Goal: Navigation & Orientation: Understand site structure

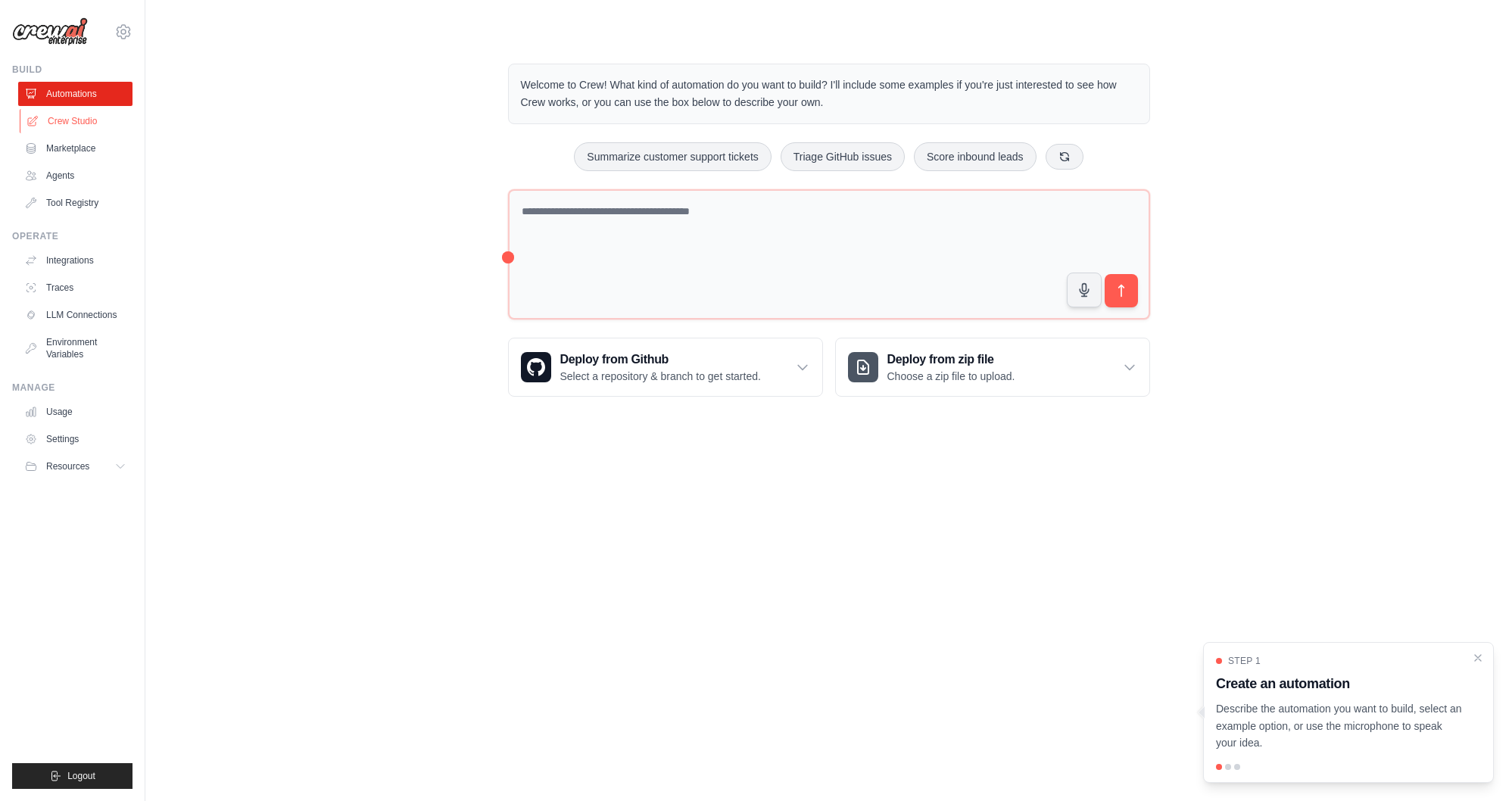
click at [63, 120] on link "Crew Studio" at bounding box center [76, 120] width 115 height 24
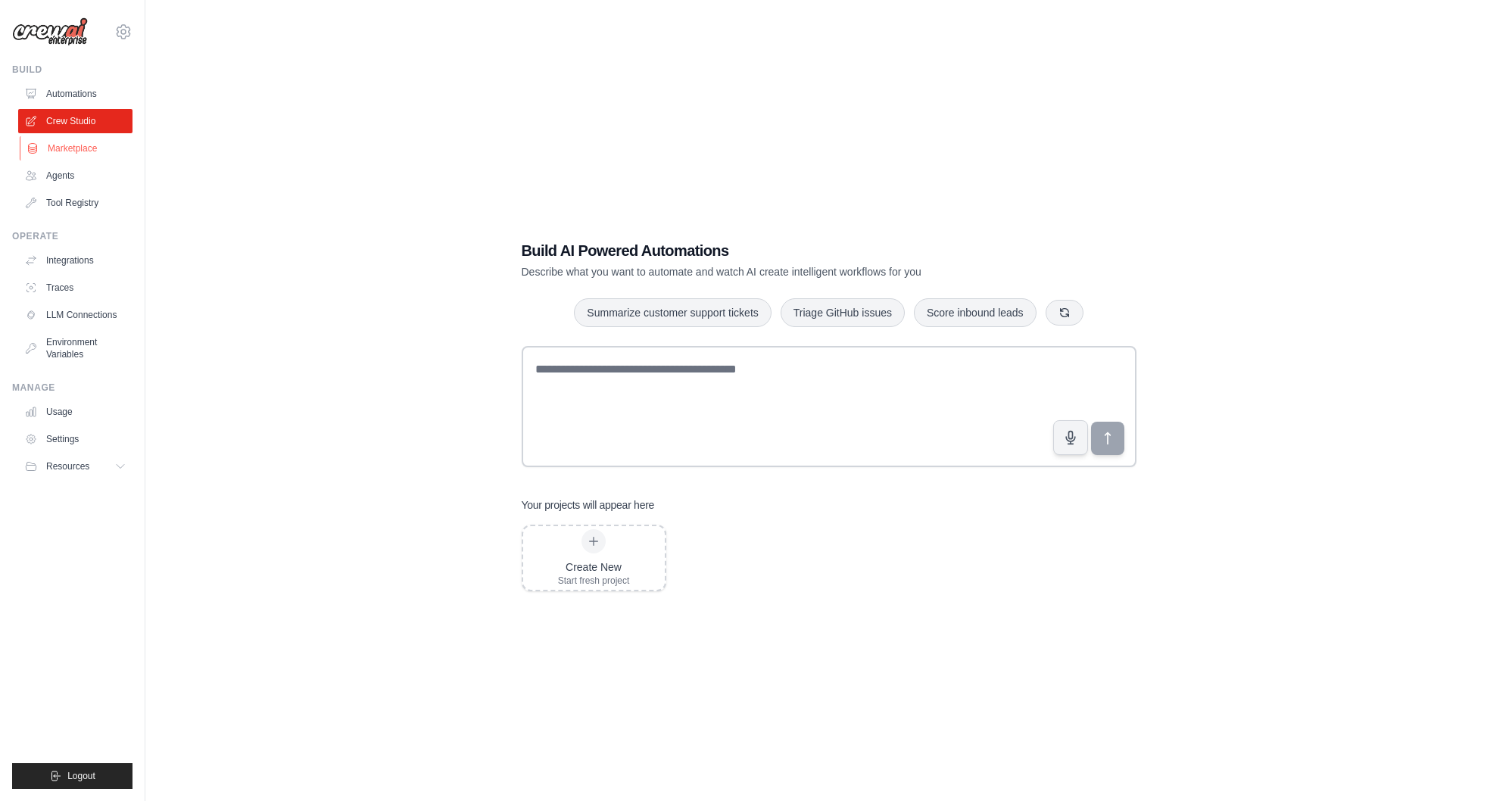
click at [65, 144] on link "Marketplace" at bounding box center [76, 148] width 115 height 24
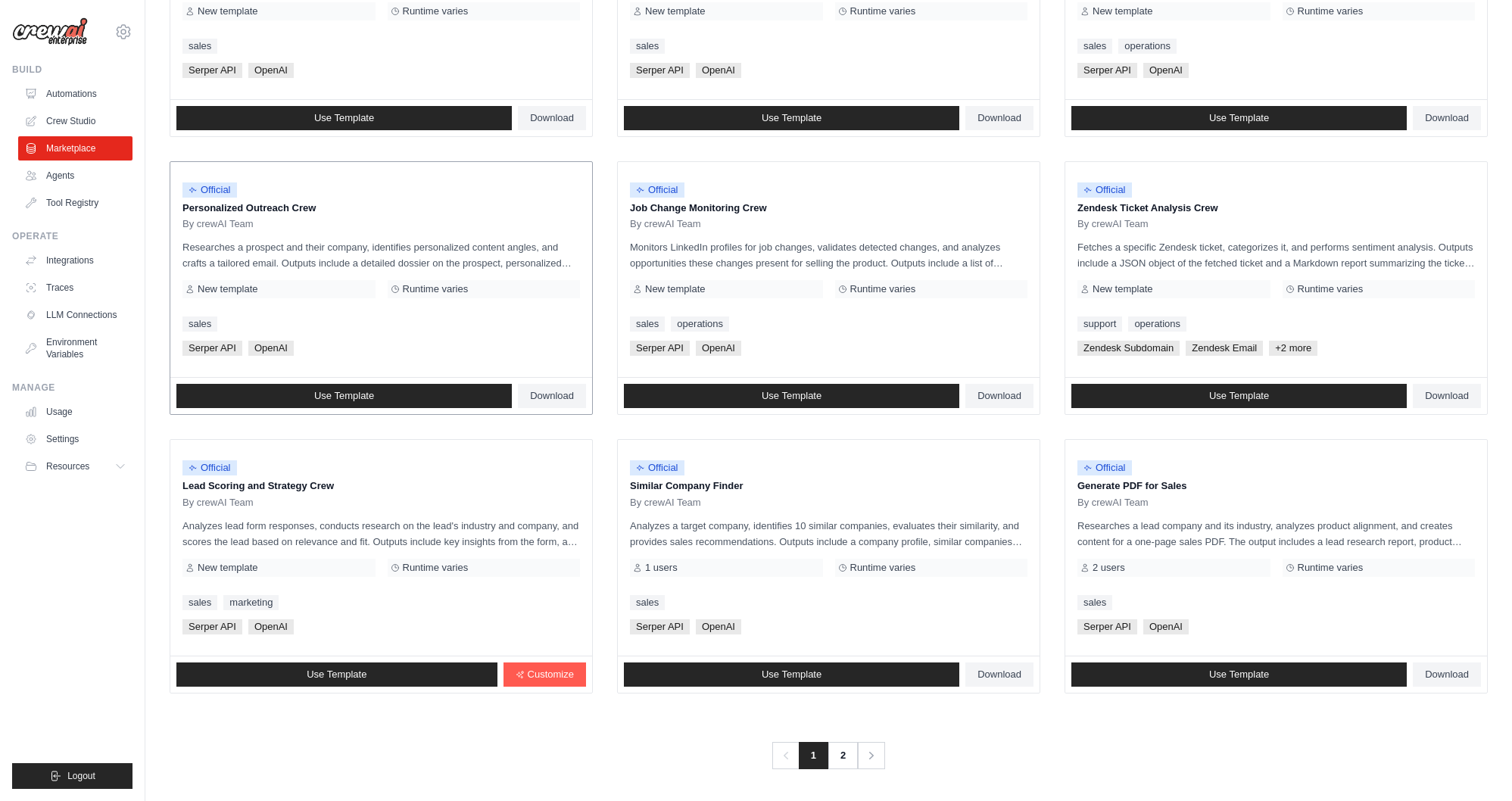
scroll to position [600, 0]
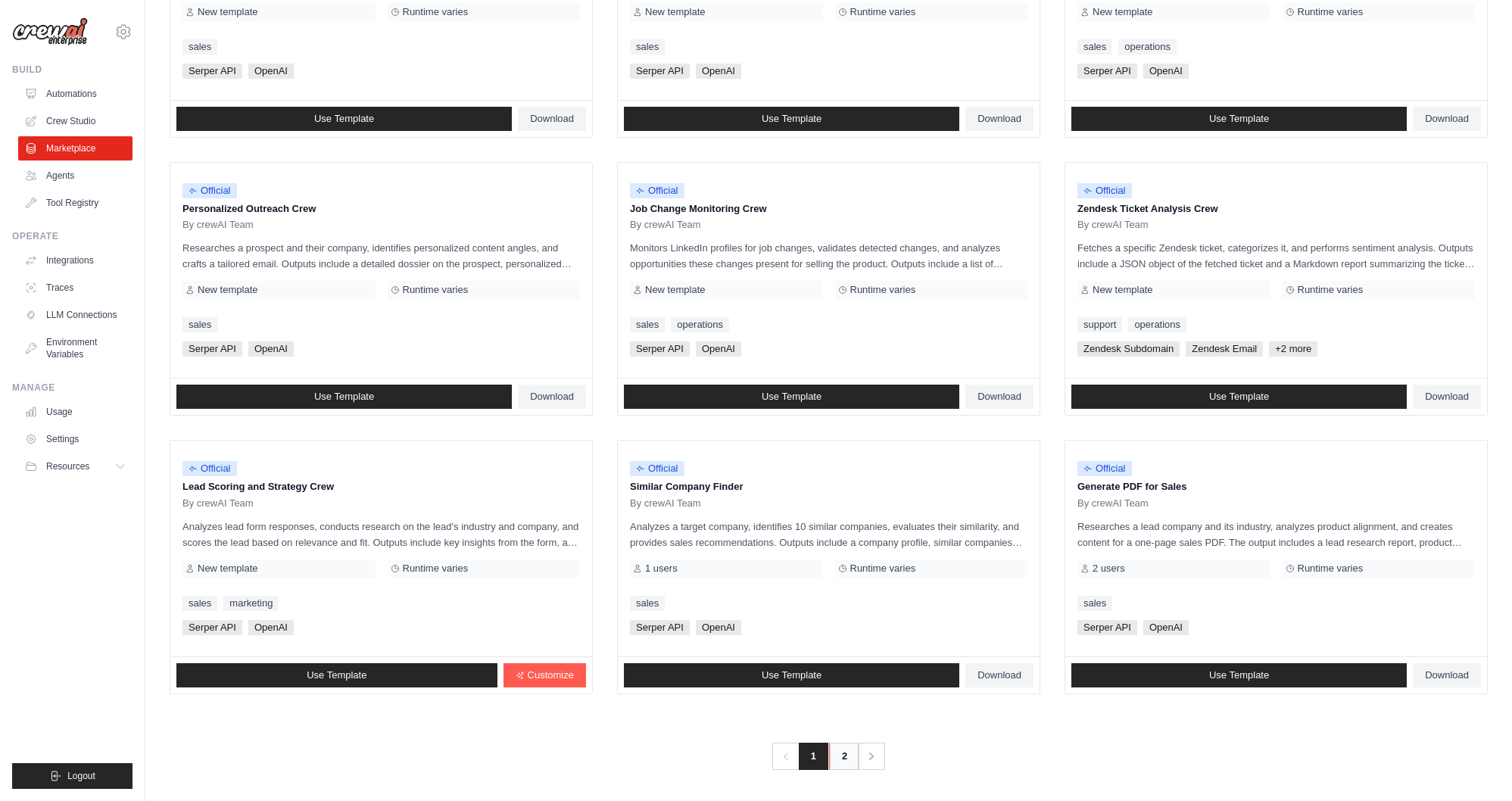
click at [851, 753] on link "2" at bounding box center [843, 757] width 30 height 27
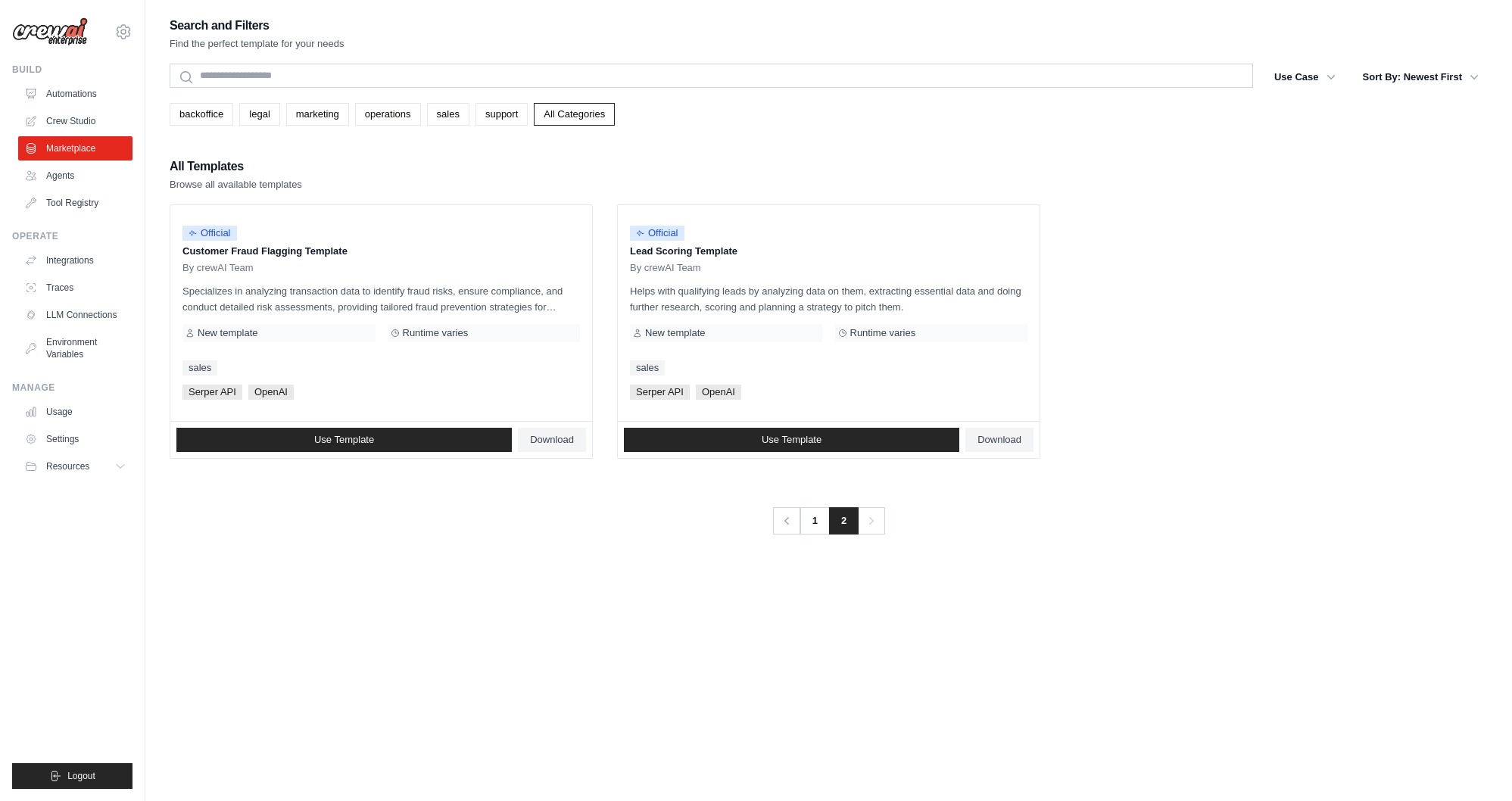
click at [307, 129] on div "Search and Filters Find the perfect template for your needs Search Use Case bac…" at bounding box center [828, 275] width 1318 height 520
click at [306, 118] on link "marketing" at bounding box center [317, 115] width 63 height 23
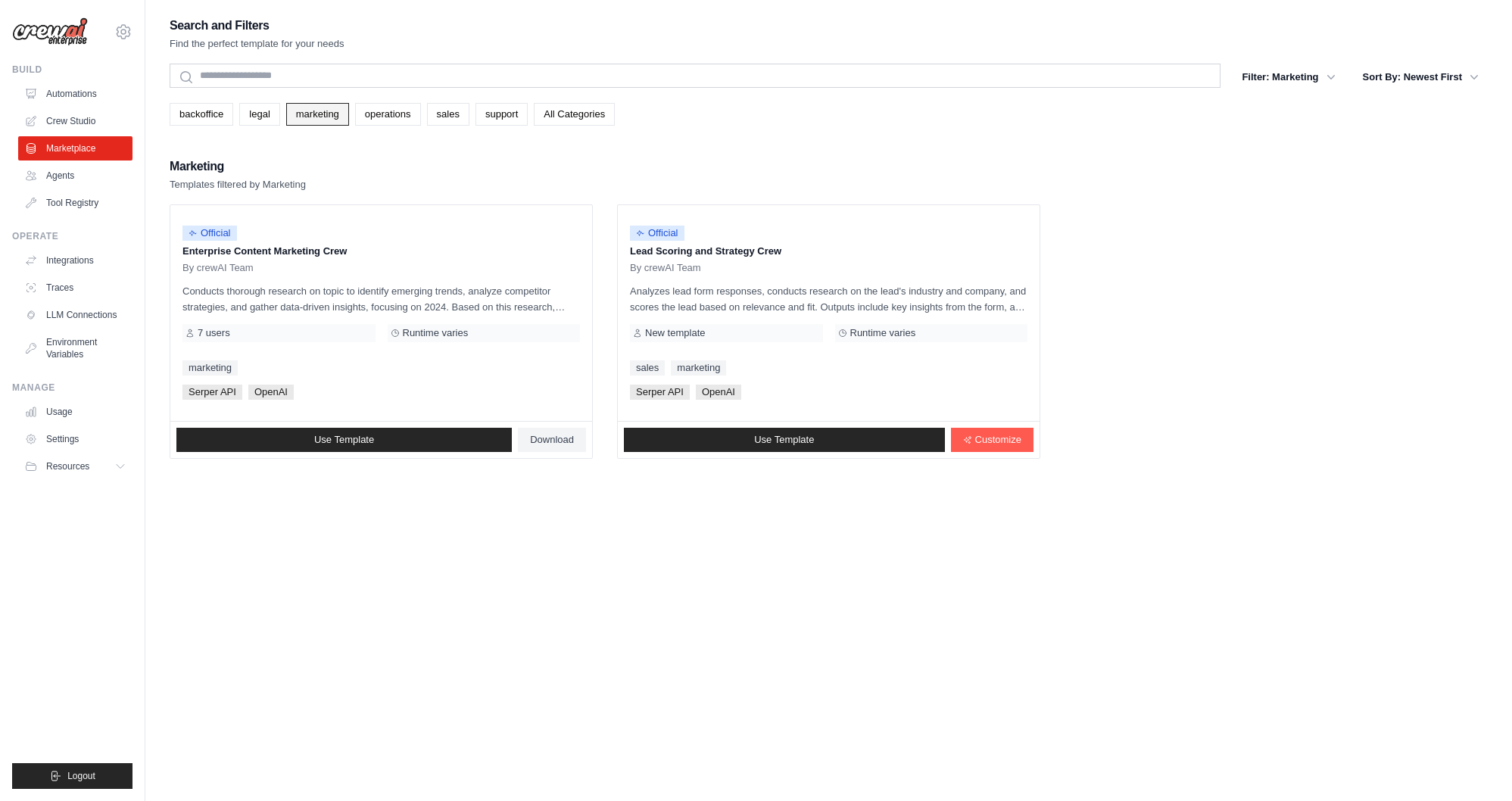
click at [323, 114] on link "marketing" at bounding box center [317, 115] width 63 height 23
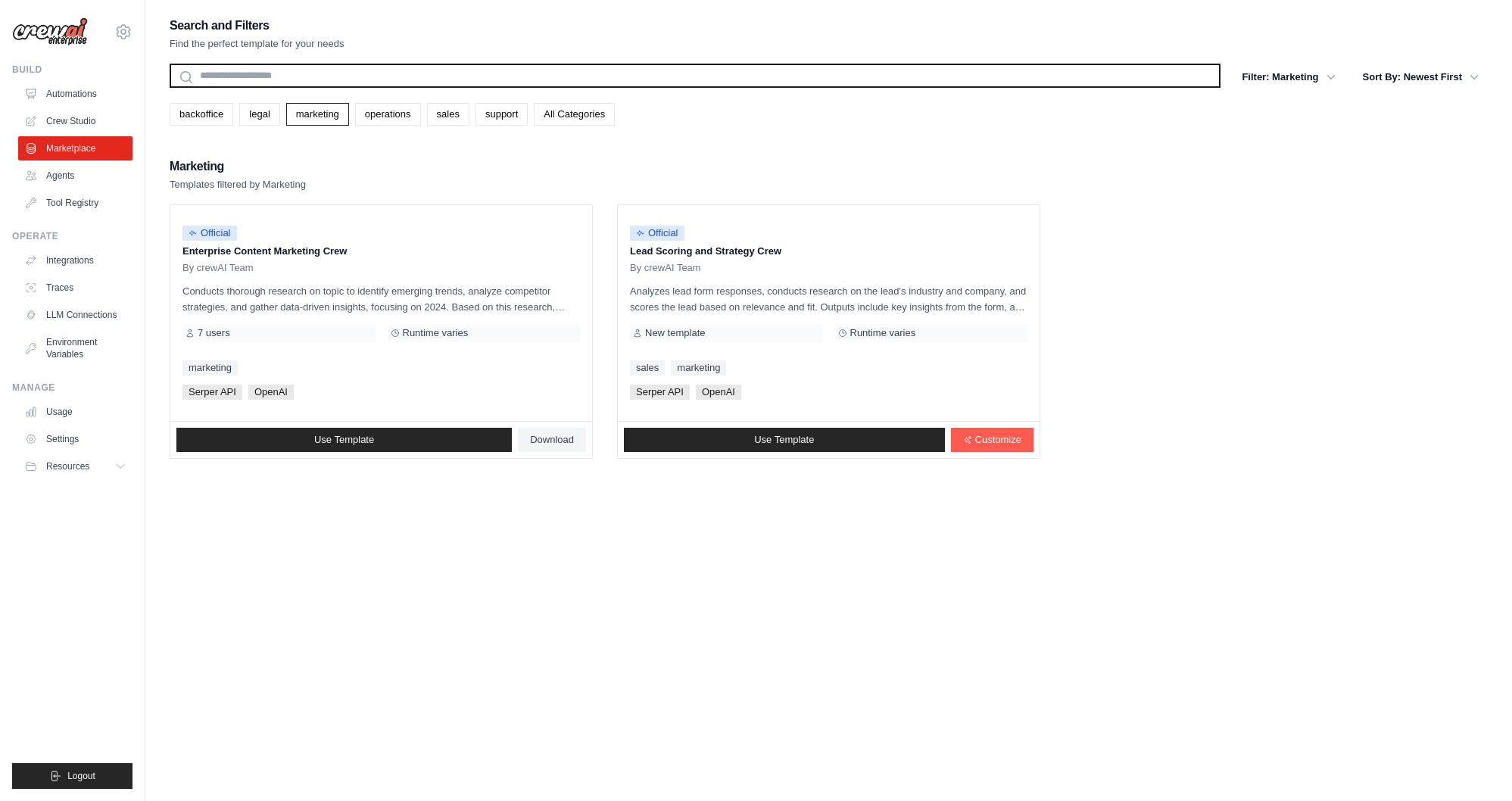
click at [240, 76] on input "text" at bounding box center [695, 75] width 1051 height 24
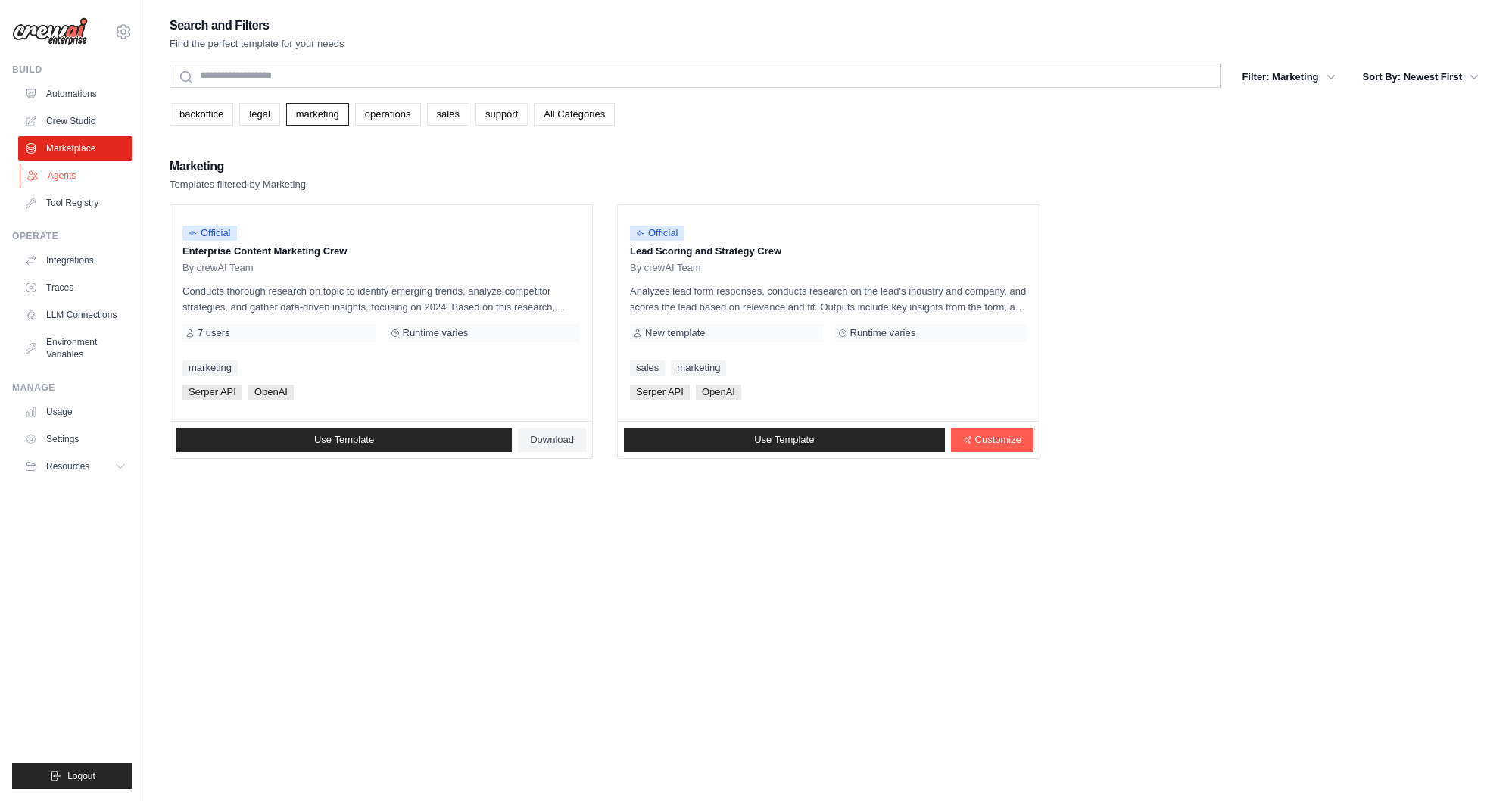
click at [64, 173] on link "Agents" at bounding box center [76, 175] width 115 height 24
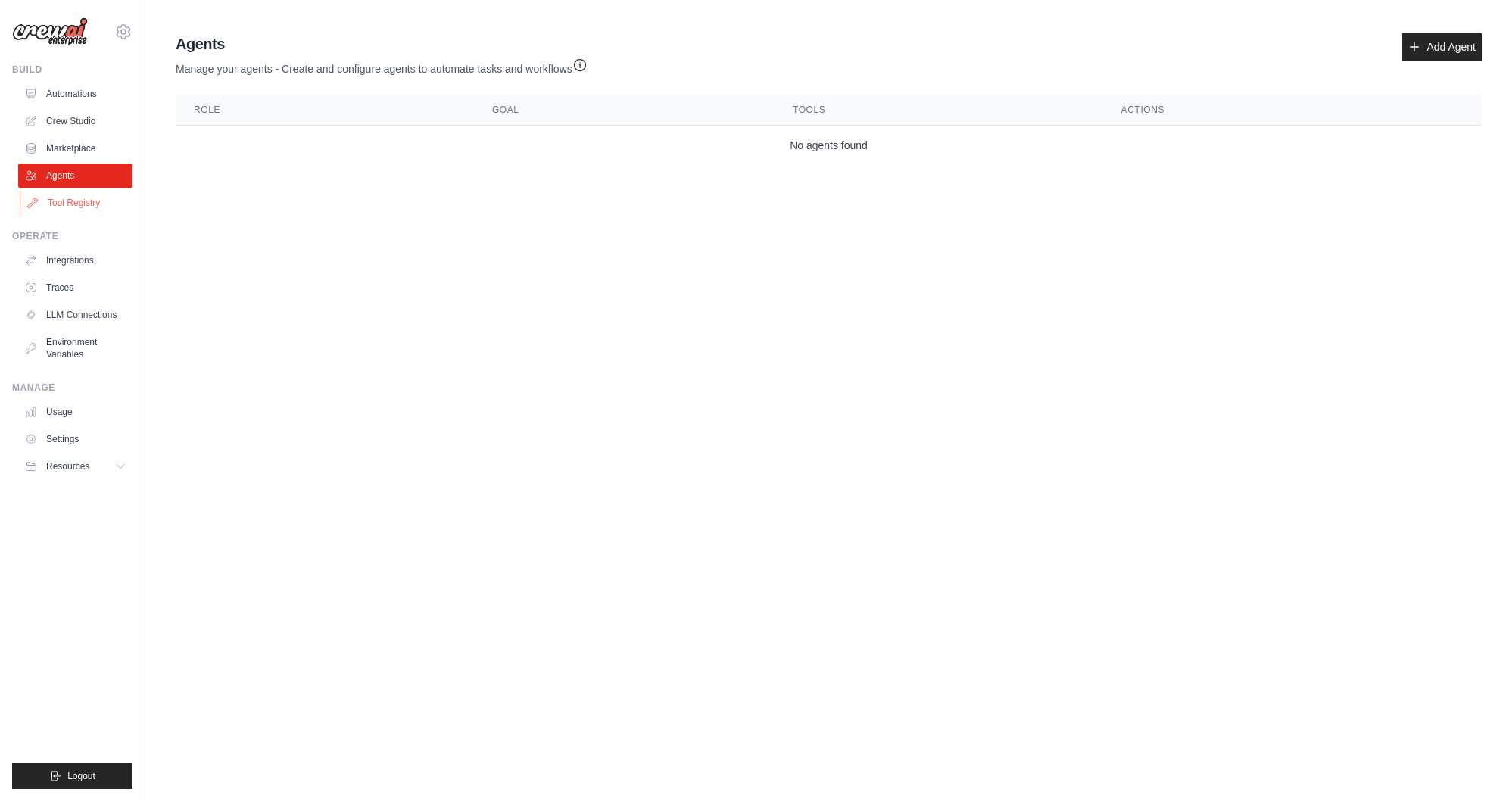
click at [61, 199] on link "Tool Registry" at bounding box center [76, 202] width 115 height 24
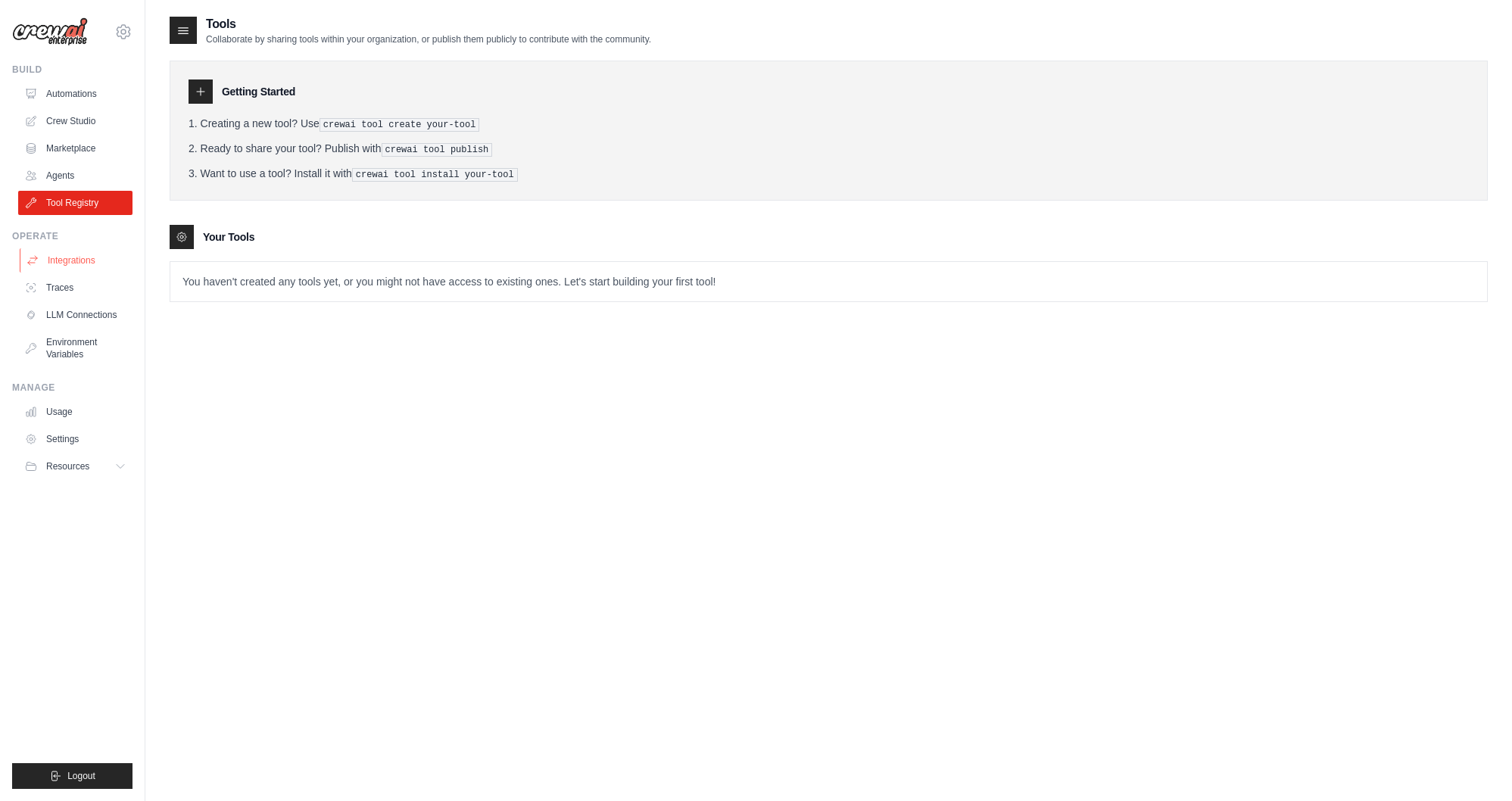
click at [80, 263] on link "Integrations" at bounding box center [76, 260] width 115 height 24
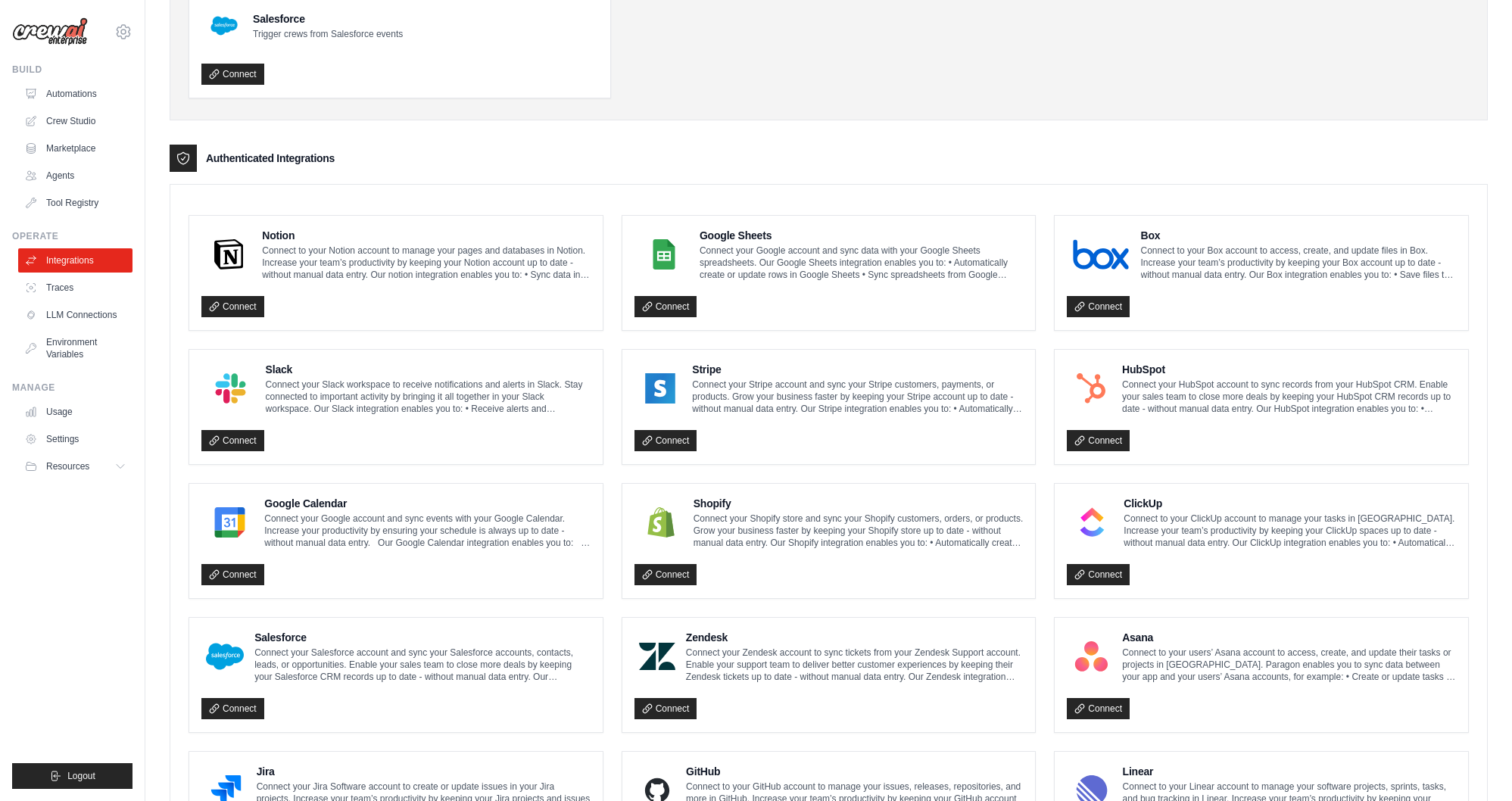
scroll to position [236, 0]
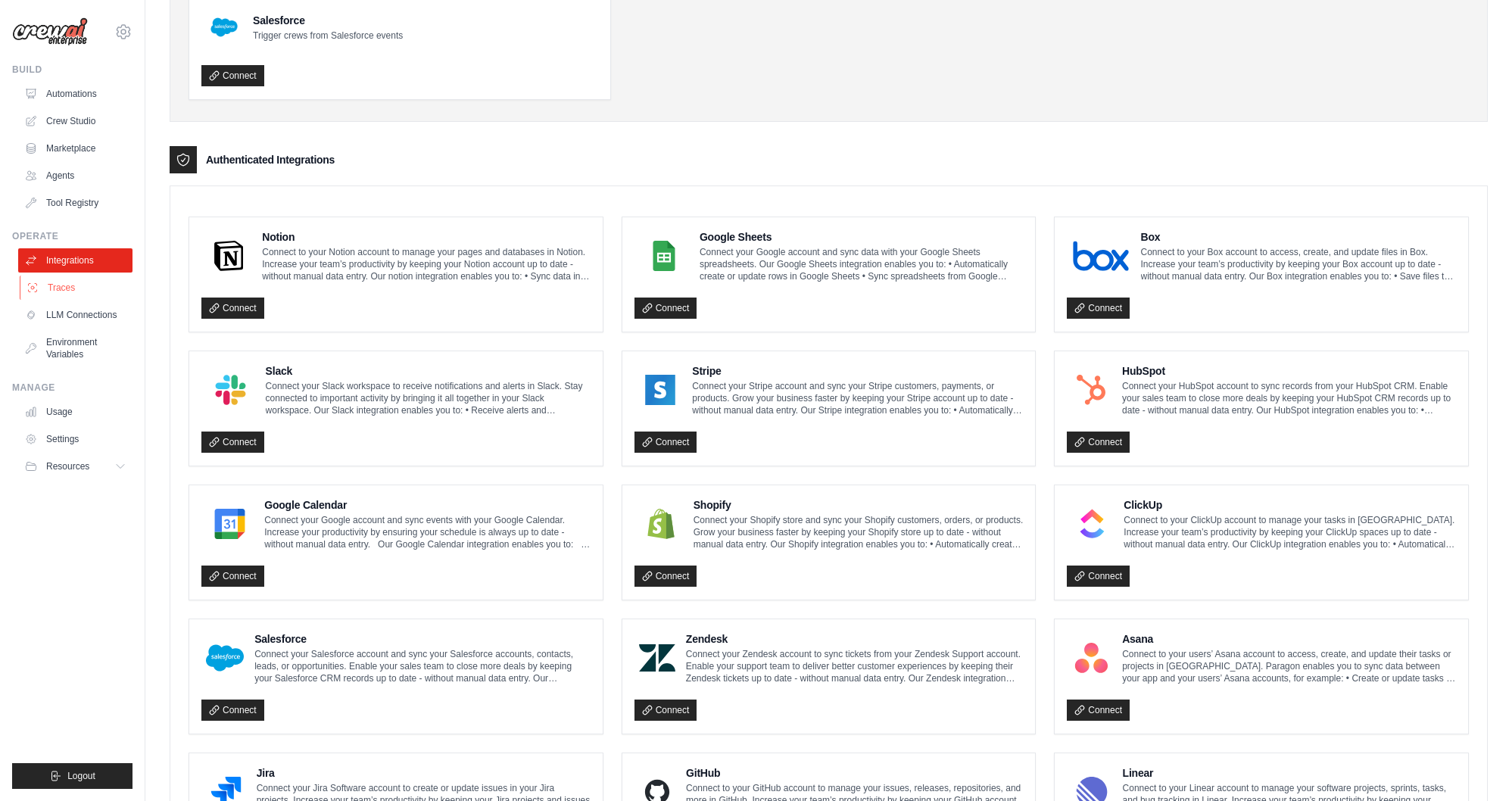
click at [76, 287] on link "Traces" at bounding box center [76, 287] width 115 height 24
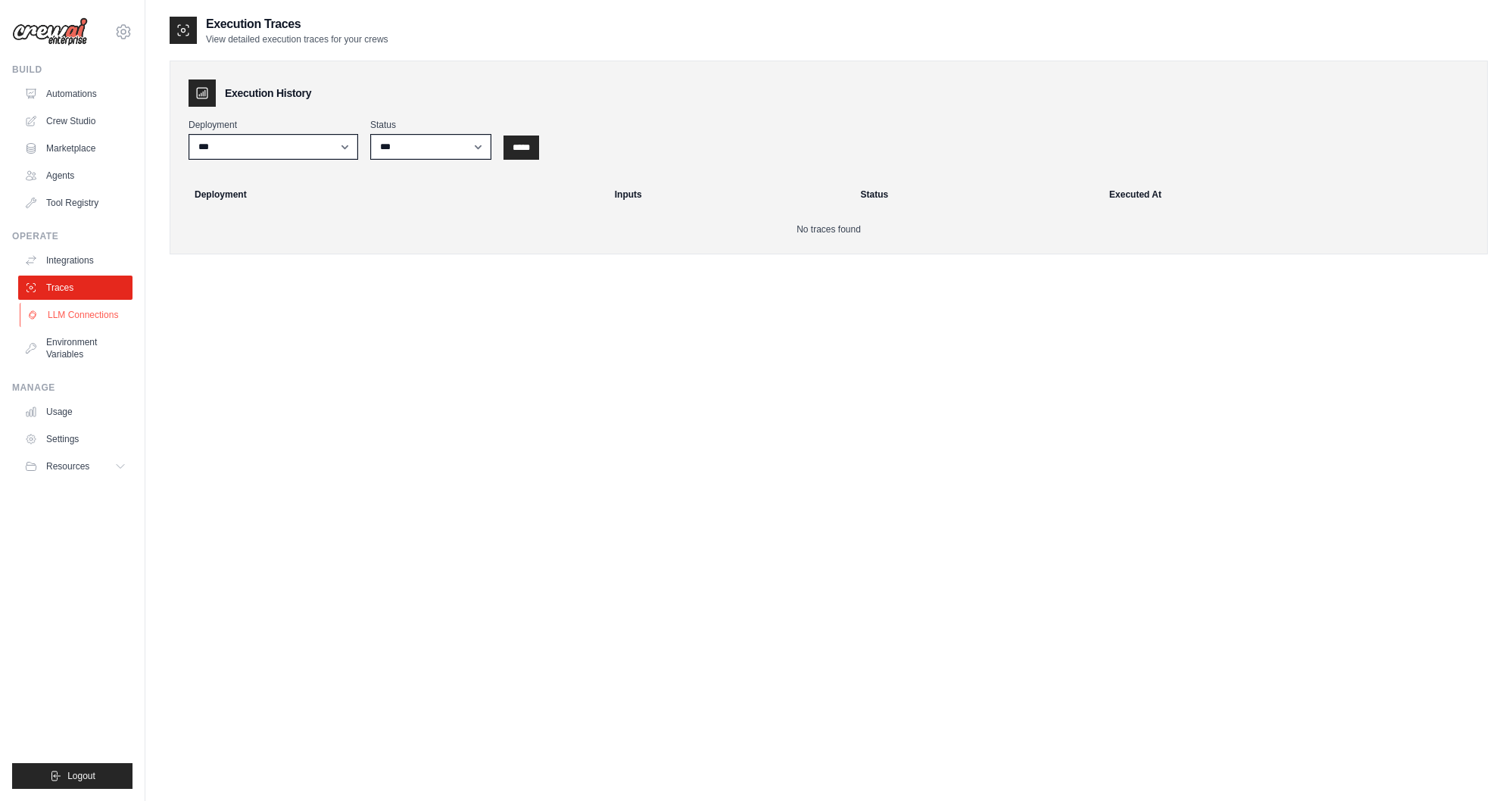
click at [63, 321] on link "LLM Connections" at bounding box center [76, 315] width 115 height 24
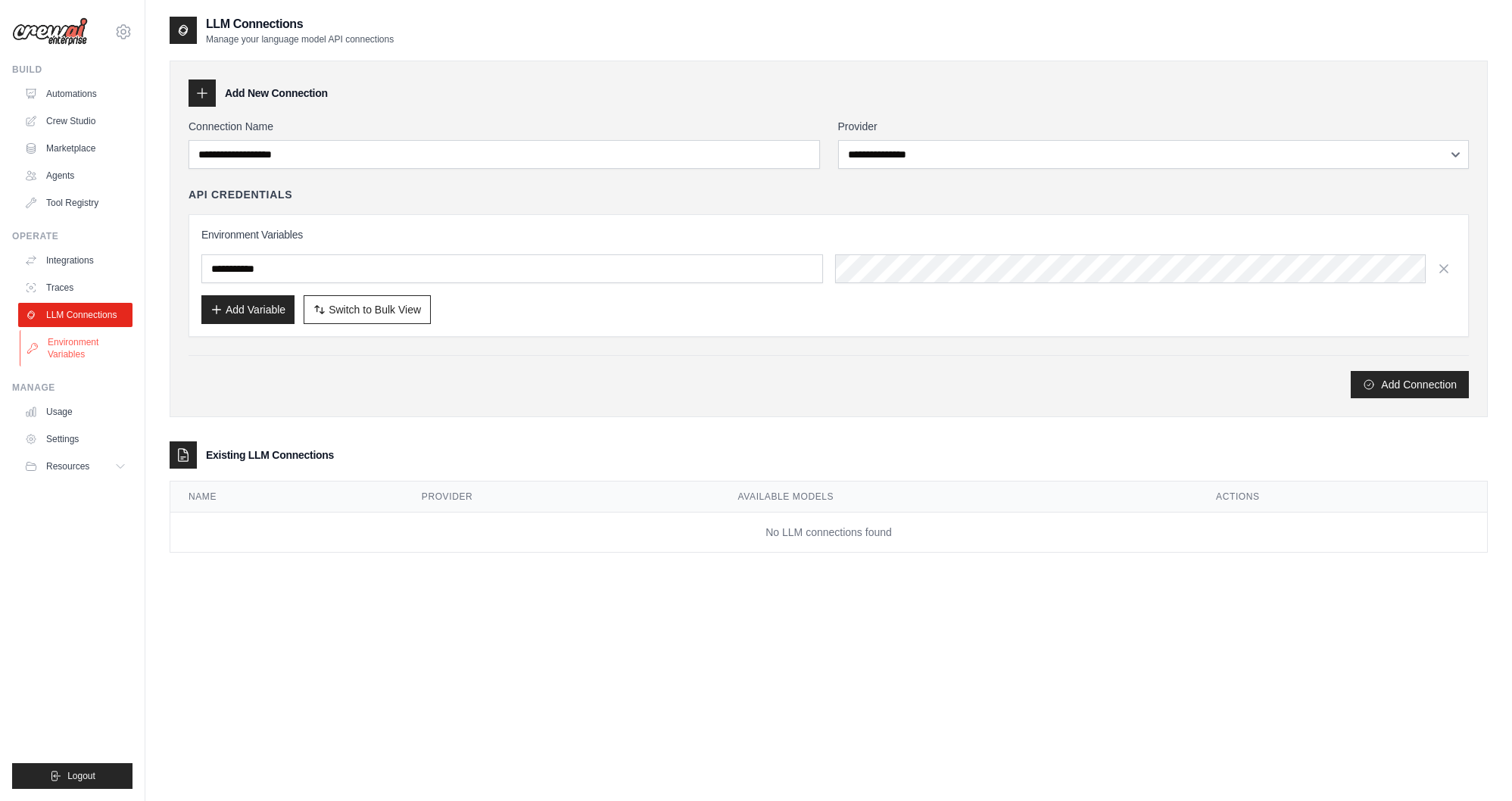
click at [76, 347] on link "Environment Variables" at bounding box center [76, 349] width 115 height 37
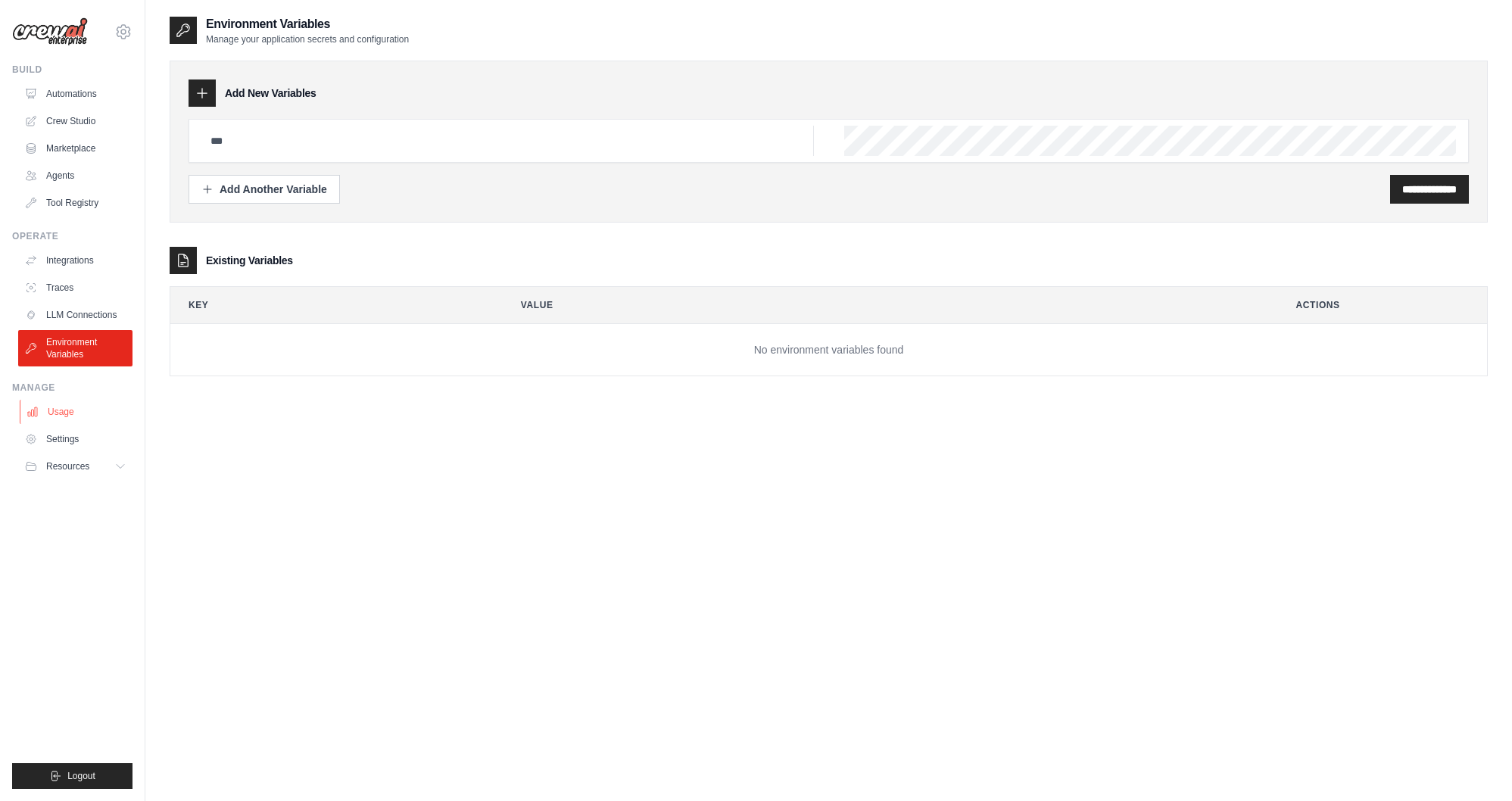
click at [72, 417] on link "Usage" at bounding box center [76, 411] width 115 height 24
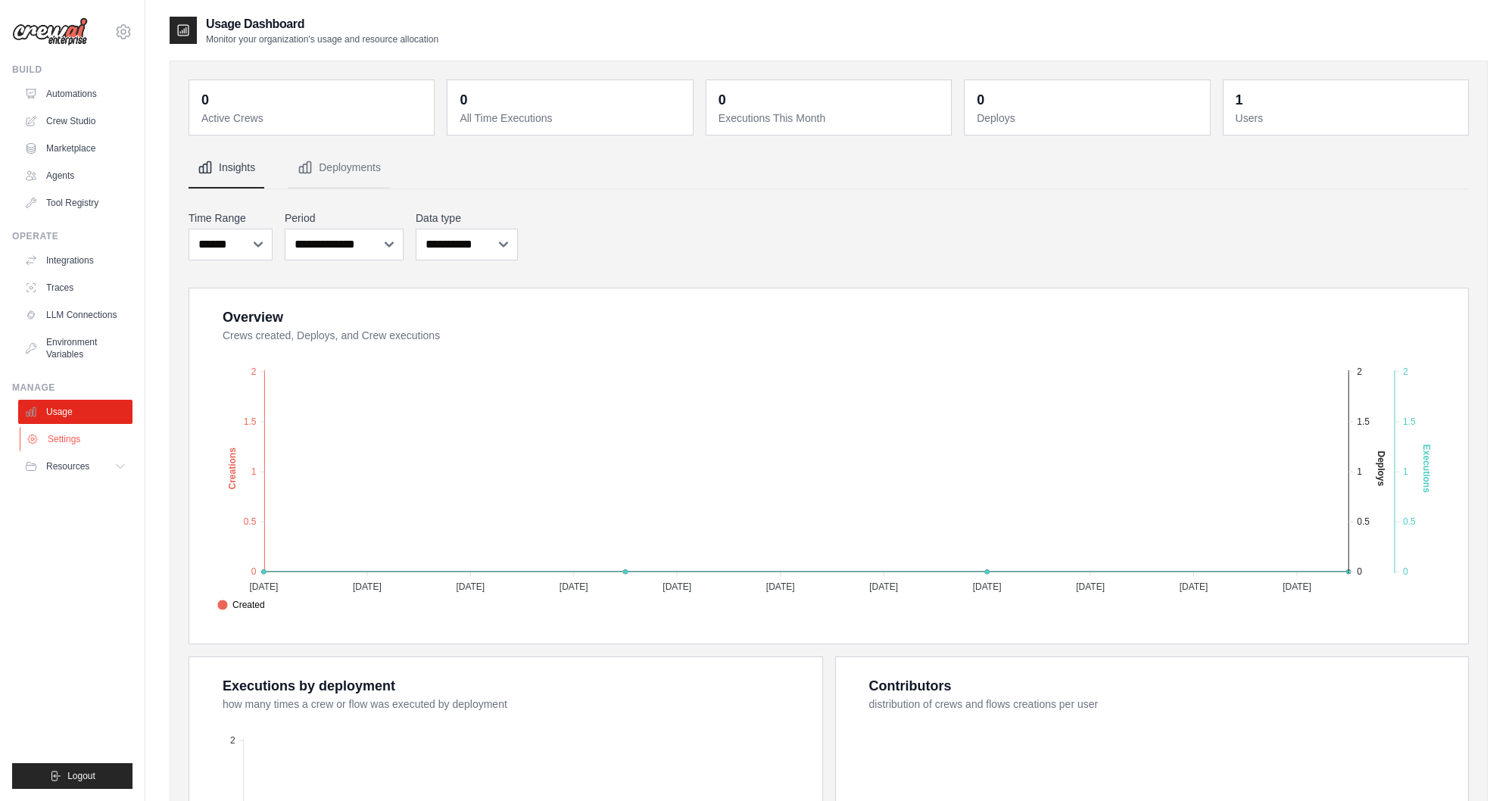
click at [64, 442] on link "Settings" at bounding box center [76, 439] width 115 height 24
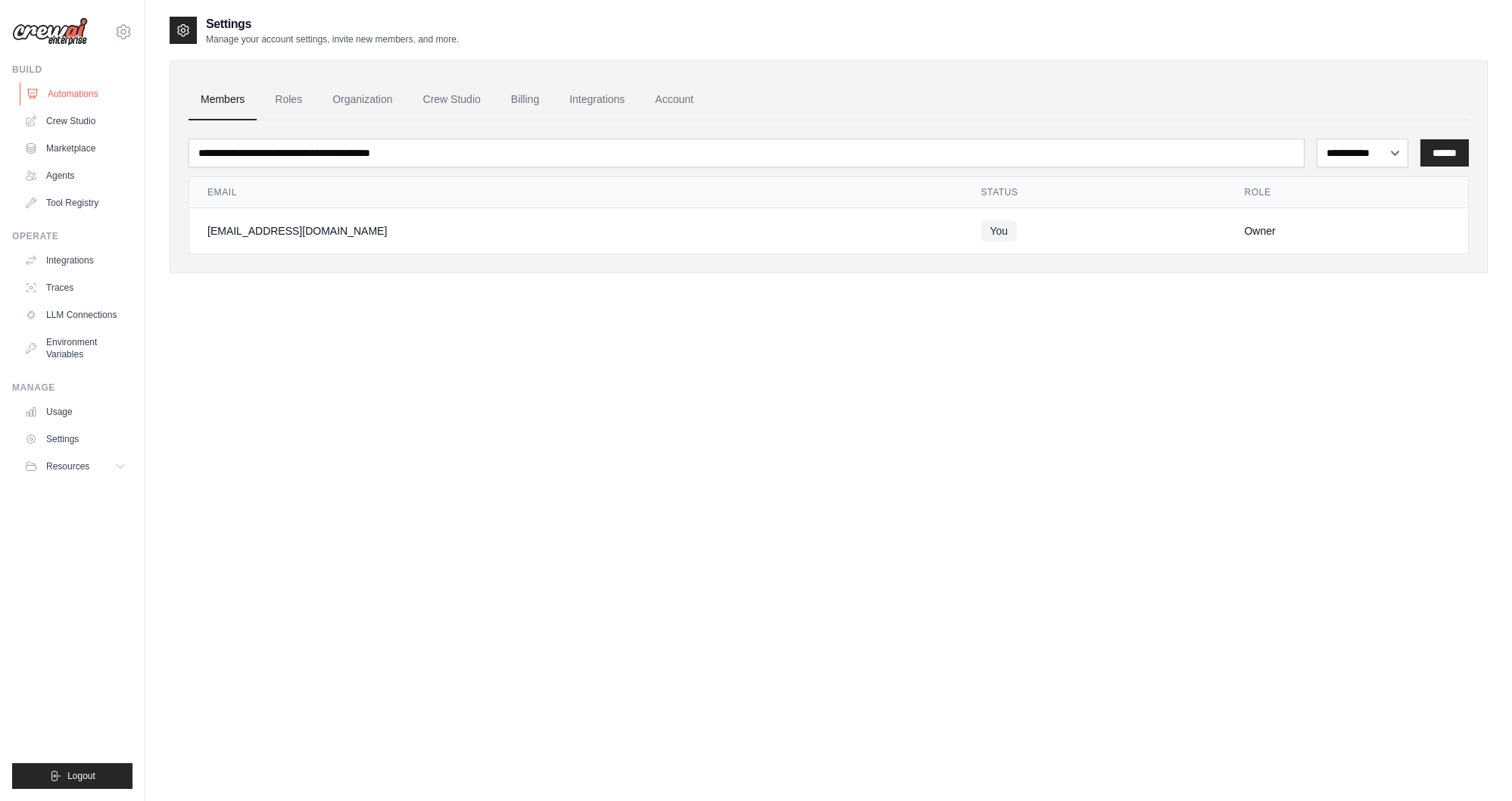
click at [59, 90] on link "Automations" at bounding box center [76, 93] width 115 height 24
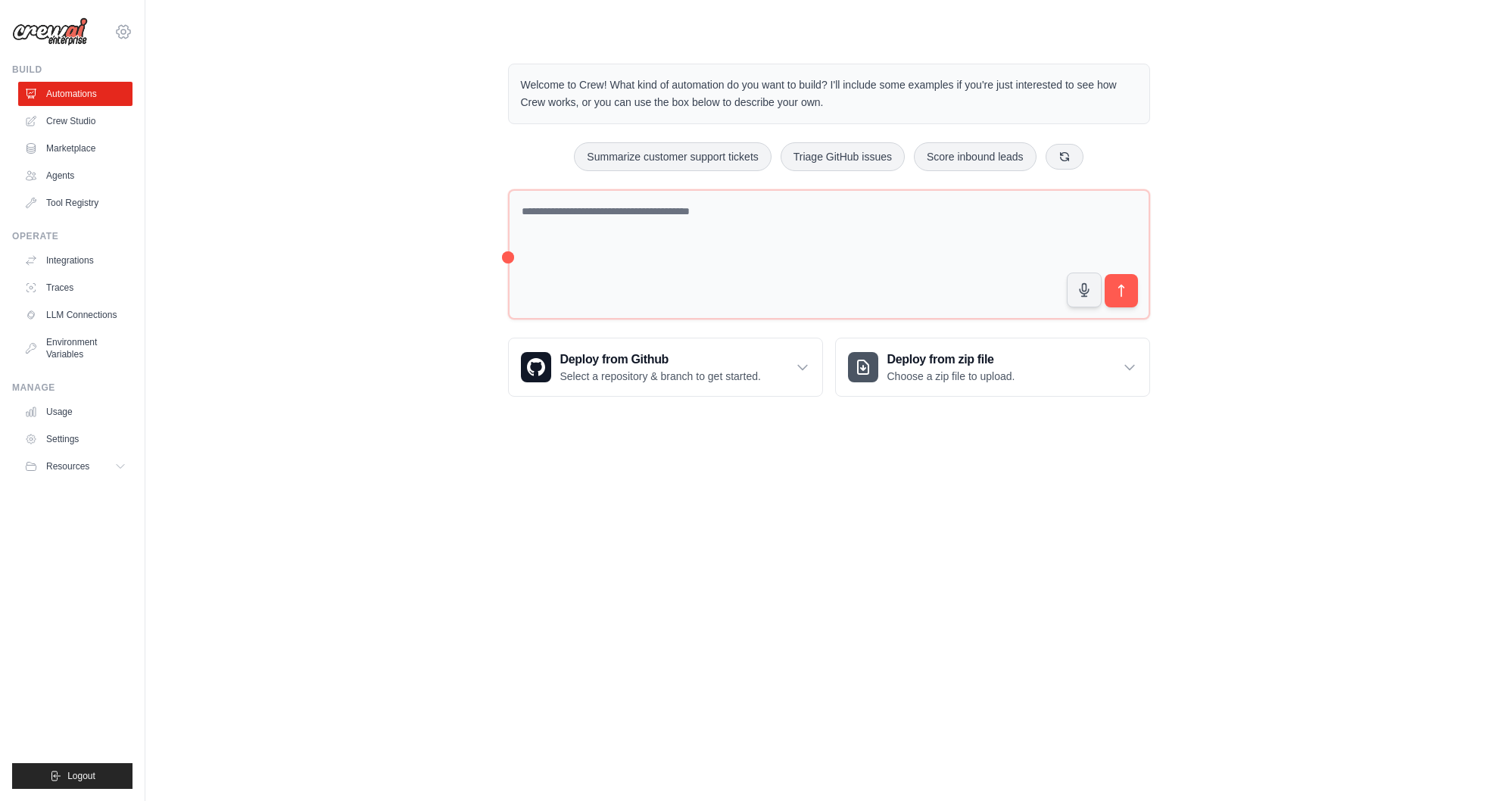
click at [120, 33] on icon at bounding box center [123, 32] width 18 height 18
click at [91, 105] on link "Settings" at bounding box center [123, 102] width 133 height 27
